Goal: Task Accomplishment & Management: Use online tool/utility

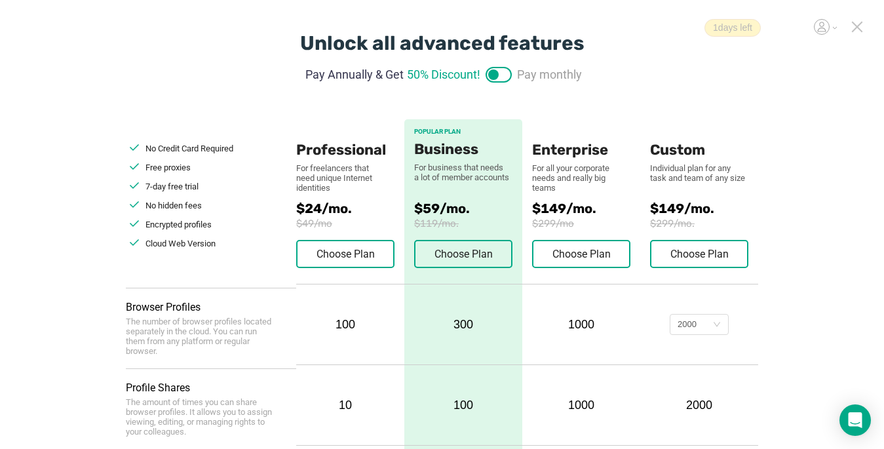
click at [660, 26] on icon at bounding box center [857, 27] width 12 height 12
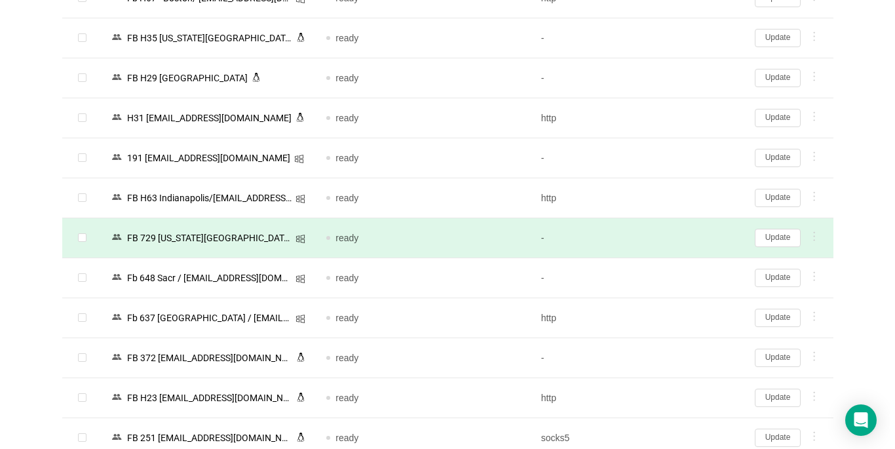
scroll to position [2249, 0]
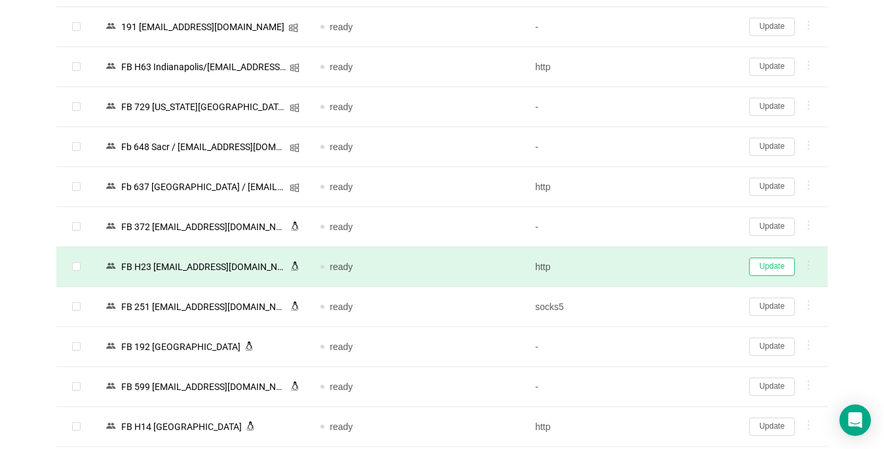
click at [660, 269] on button "Update" at bounding box center [772, 266] width 46 height 18
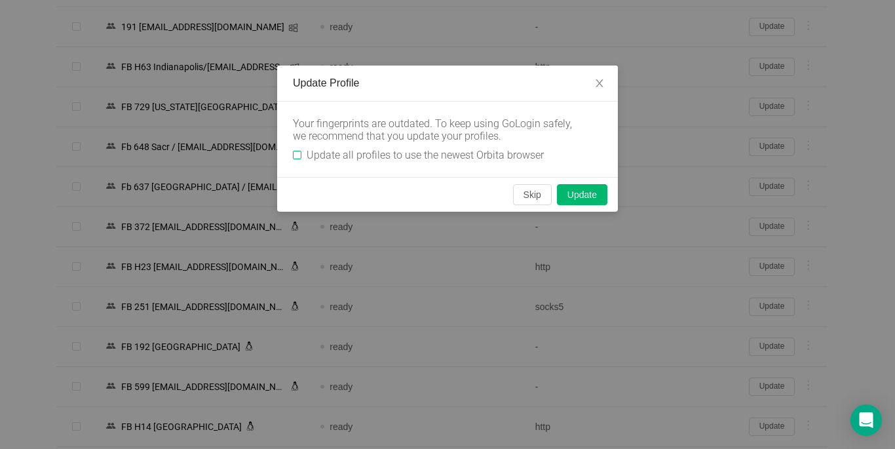
click at [295, 157] on input "Update all profiles to use the newest Orbita browser" at bounding box center [297, 155] width 9 height 9
checkbox input "true"
click at [528, 188] on button "Skip" at bounding box center [532, 194] width 39 height 21
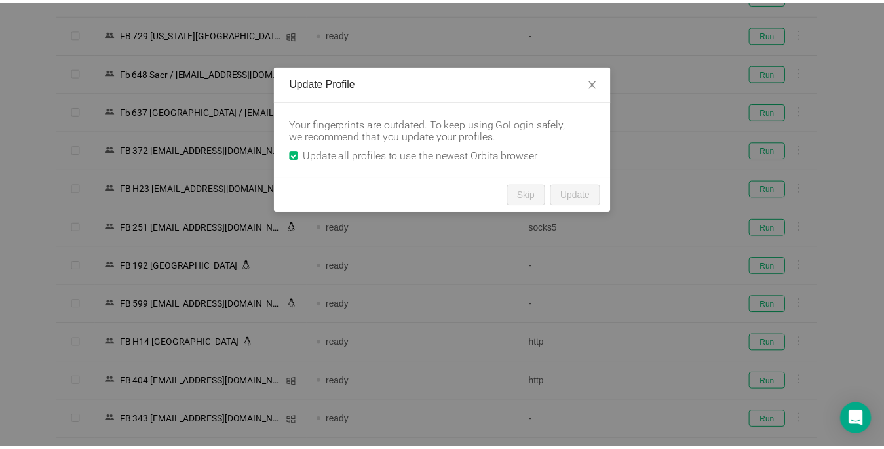
scroll to position [2181, 0]
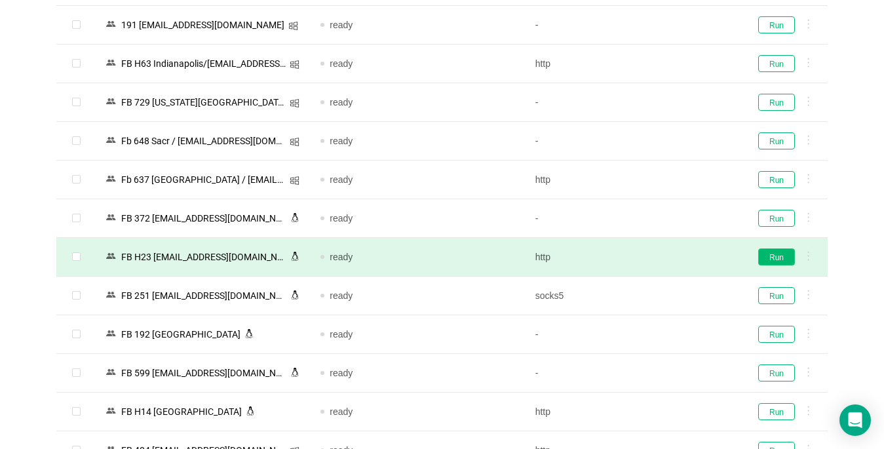
click at [660, 253] on button "Run" at bounding box center [776, 256] width 37 height 17
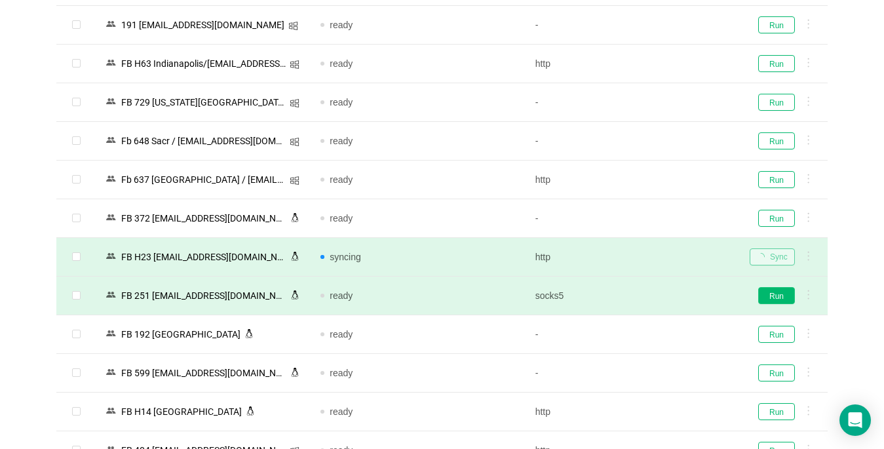
click at [660, 294] on button "Run" at bounding box center [776, 295] width 37 height 17
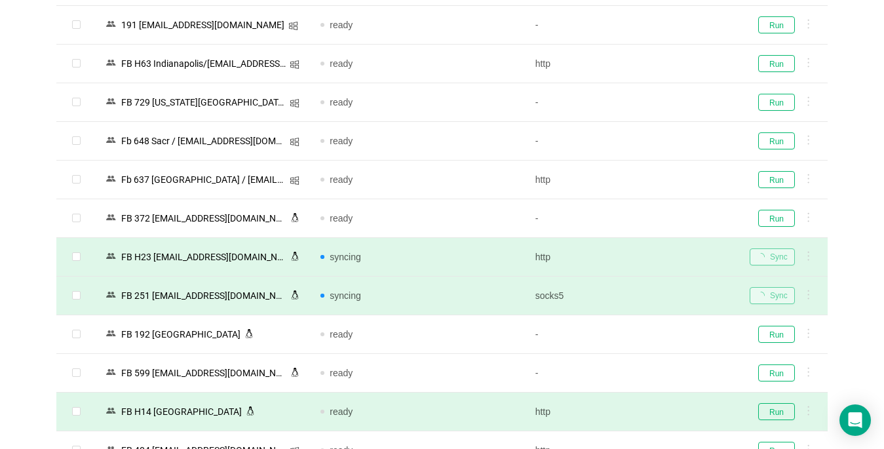
scroll to position [2312, 0]
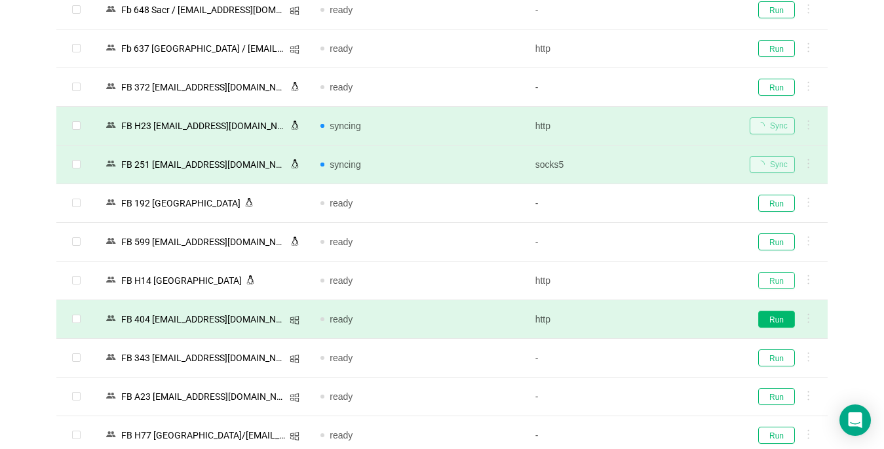
click at [660, 280] on button "Run" at bounding box center [776, 280] width 37 height 17
click at [660, 316] on button "Run" at bounding box center [776, 319] width 37 height 17
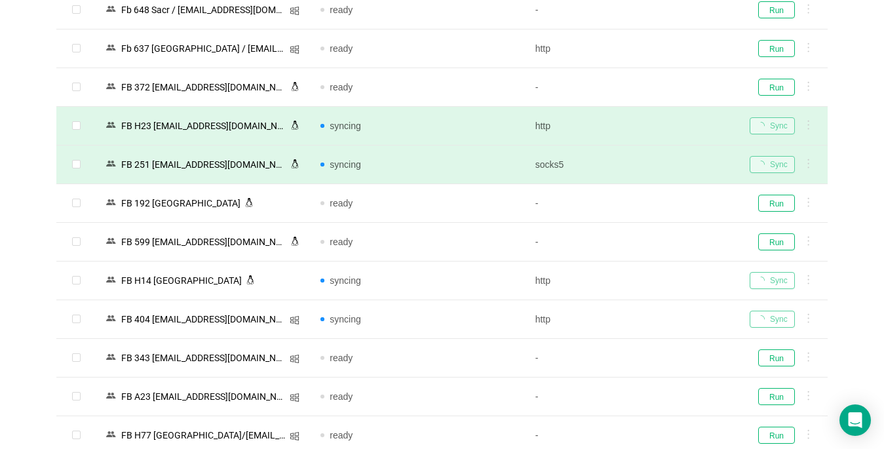
scroll to position [2443, 0]
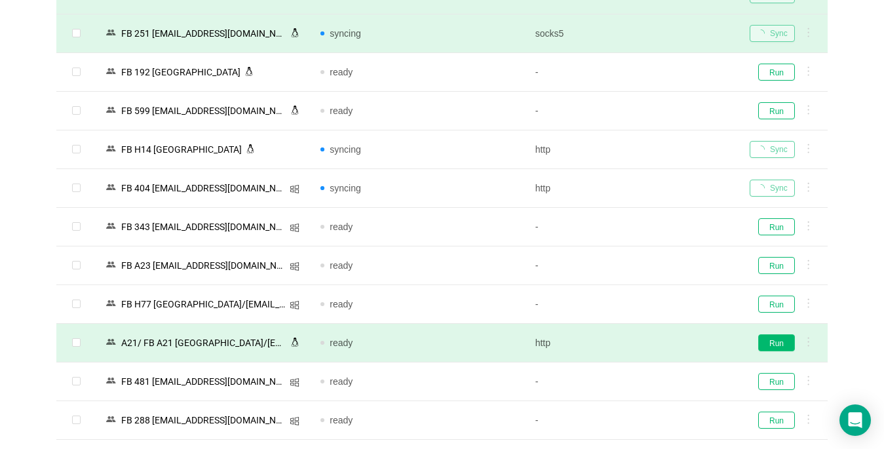
click at [660, 345] on button "Run" at bounding box center [776, 342] width 37 height 17
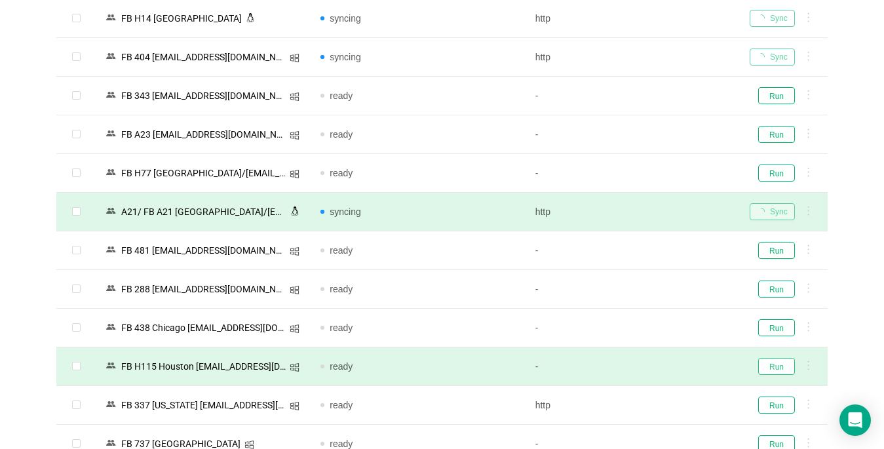
click at [660, 361] on button "Run" at bounding box center [776, 366] width 37 height 17
click at [660, 371] on div "Run" at bounding box center [783, 366] width 67 height 17
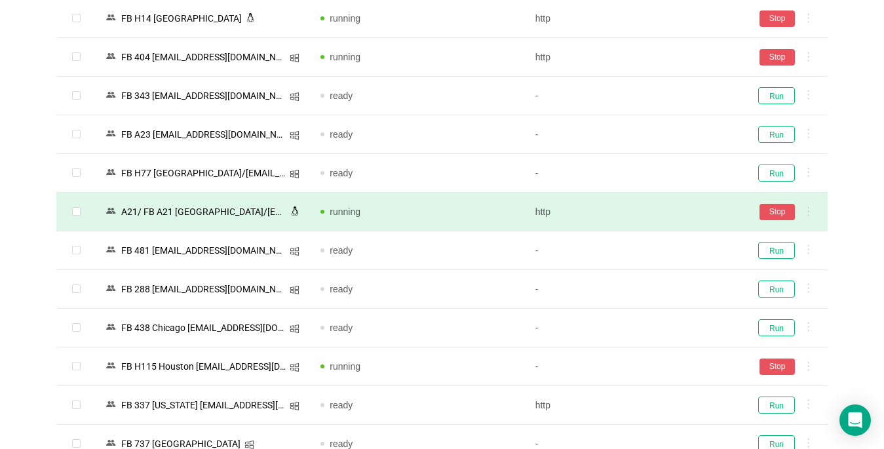
scroll to position [2771, 0]
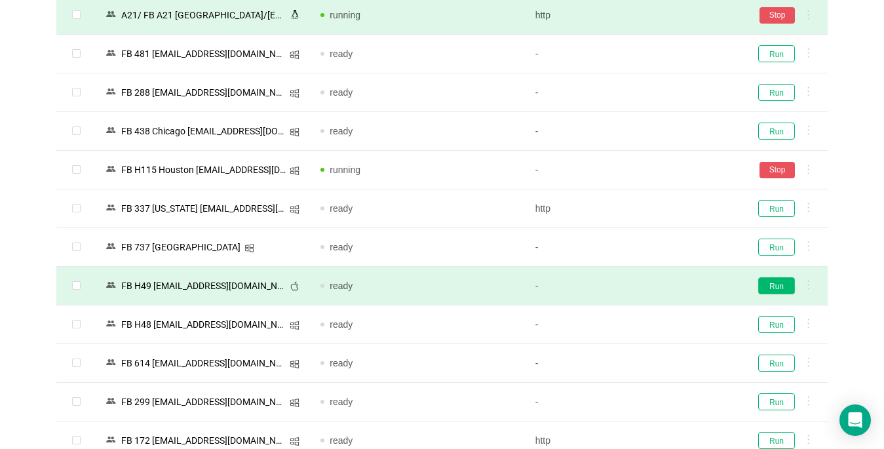
click at [660, 286] on button "Run" at bounding box center [776, 285] width 37 height 17
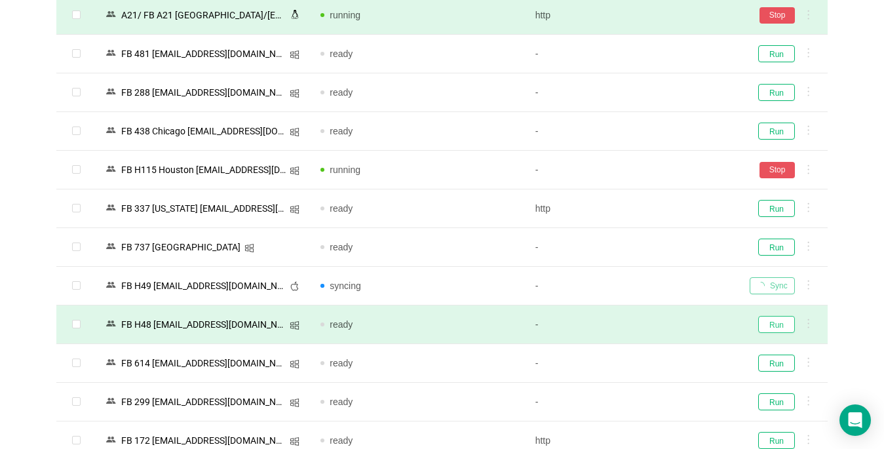
click at [660, 322] on button "Run" at bounding box center [776, 324] width 37 height 17
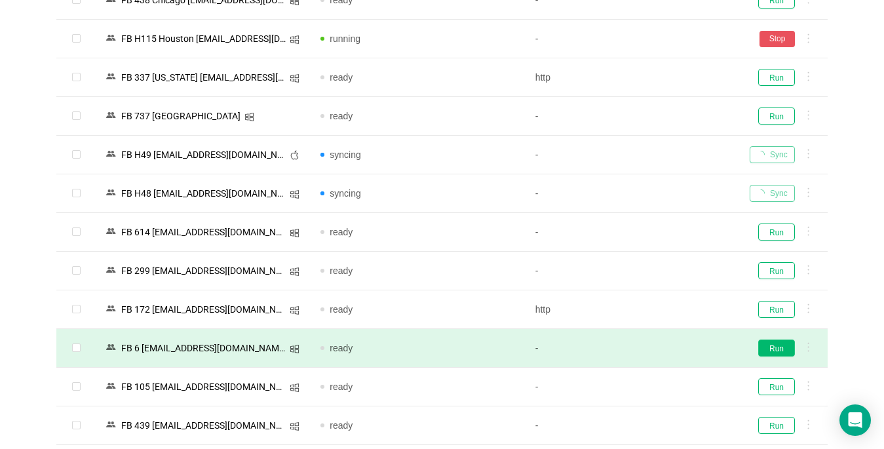
click at [660, 349] on button "Run" at bounding box center [776, 347] width 37 height 17
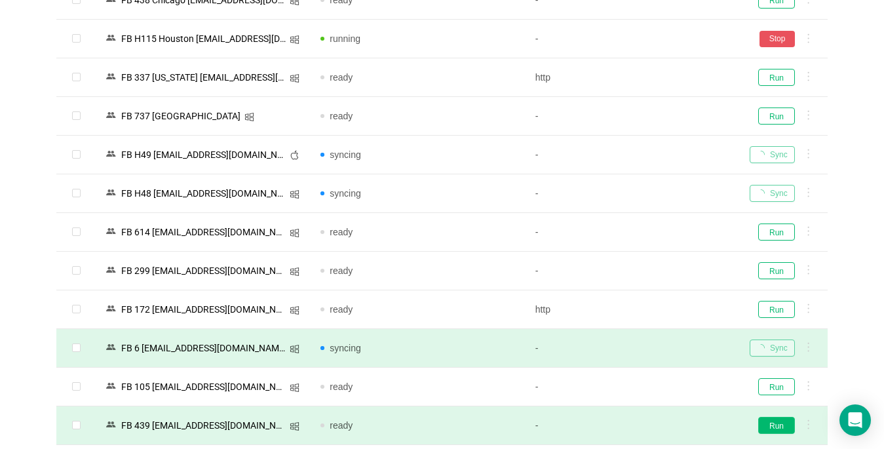
click at [660, 425] on button "Run" at bounding box center [776, 425] width 37 height 17
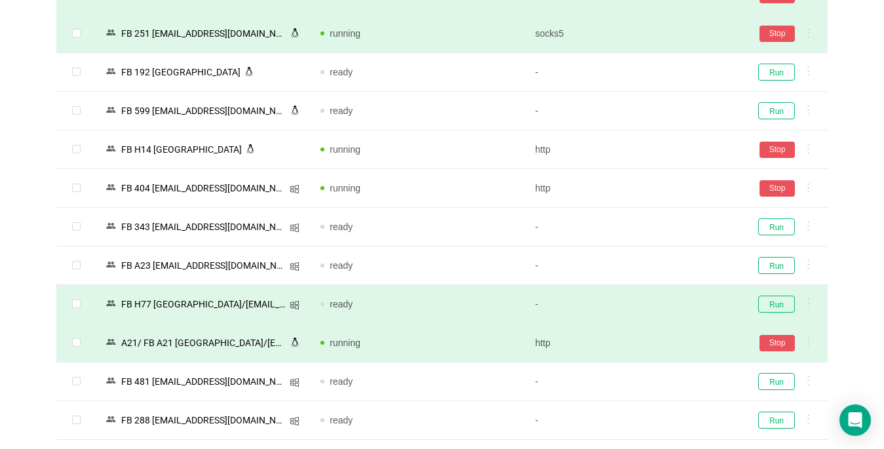
scroll to position [2116, 0]
